Goal: Find specific page/section: Find specific page/section

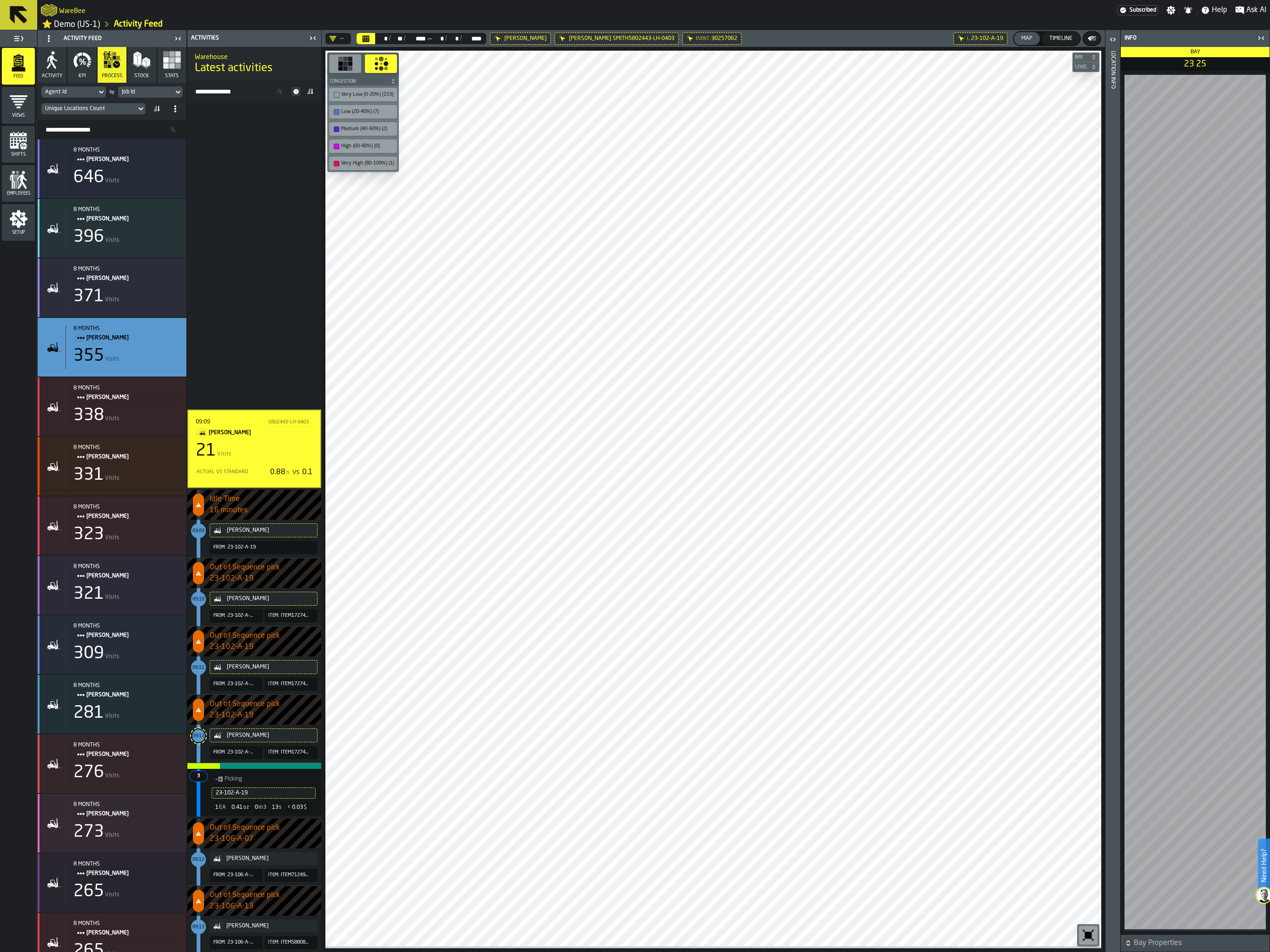
scroll to position [399, 0]
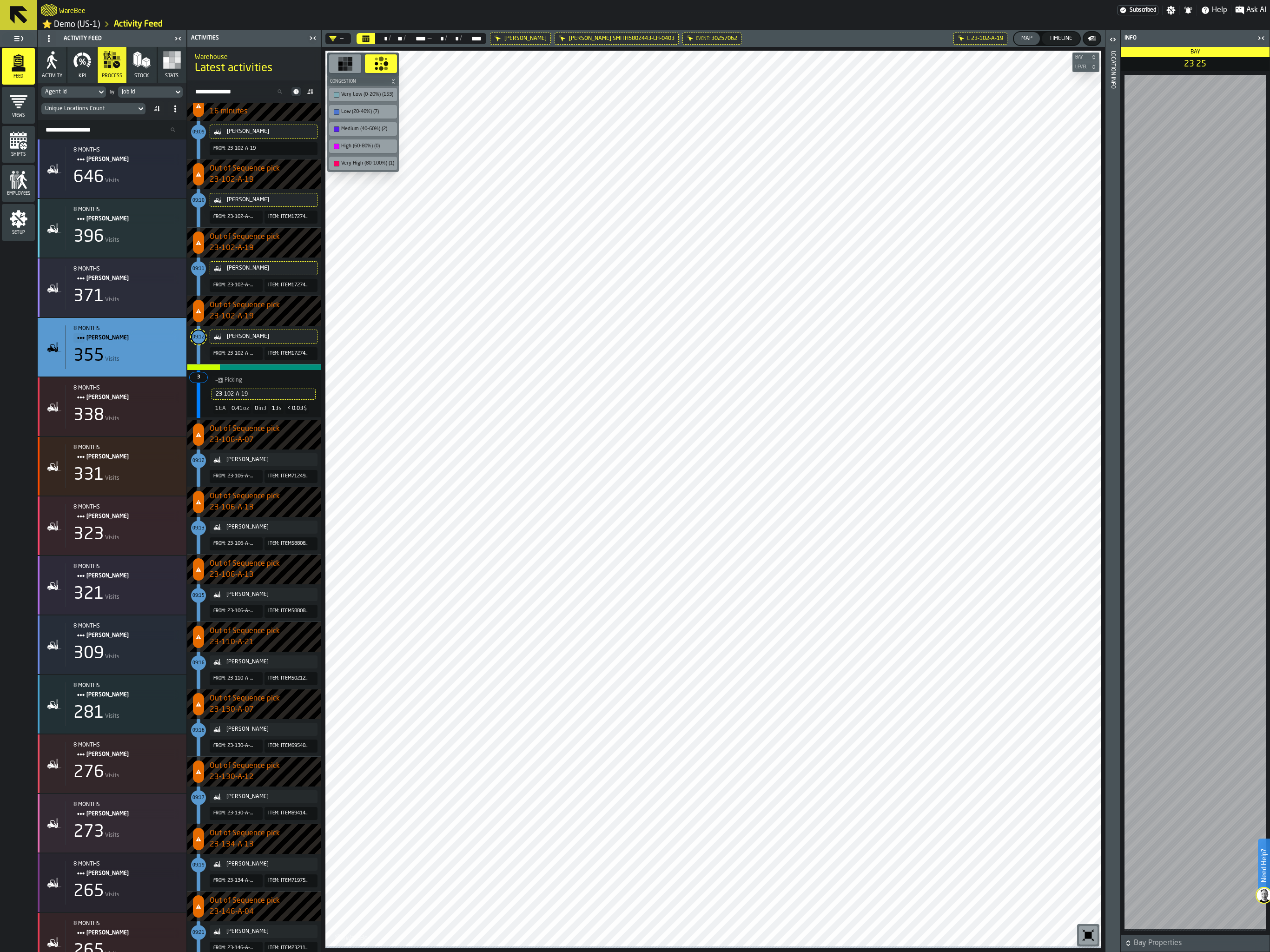
click at [1088, 931] on icon "button-toolbar-undefined" at bounding box center [1088, 935] width 15 height 15
